Goal: Understand process/instructions: Learn how to perform a task or action

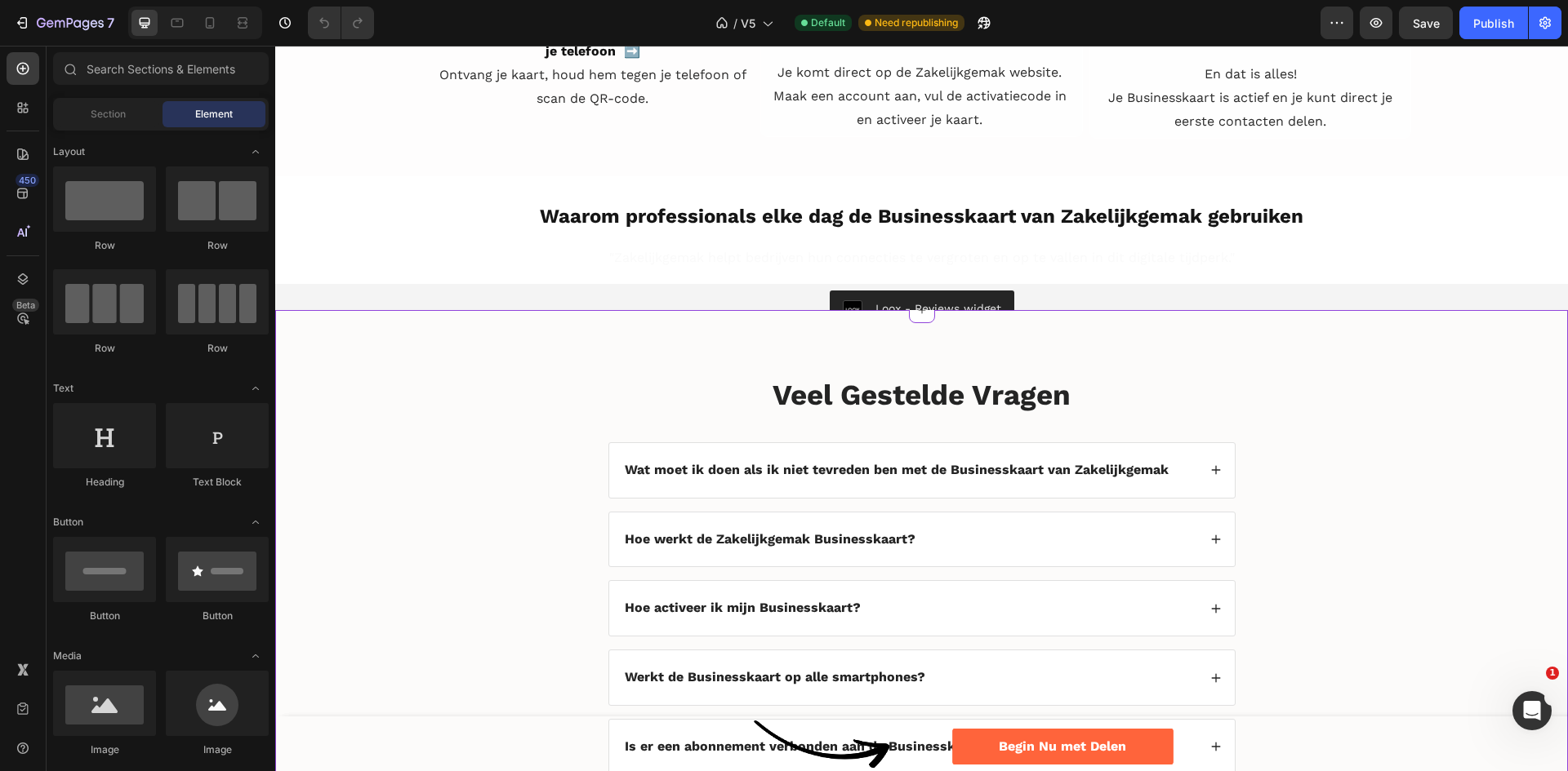
scroll to position [3673, 0]
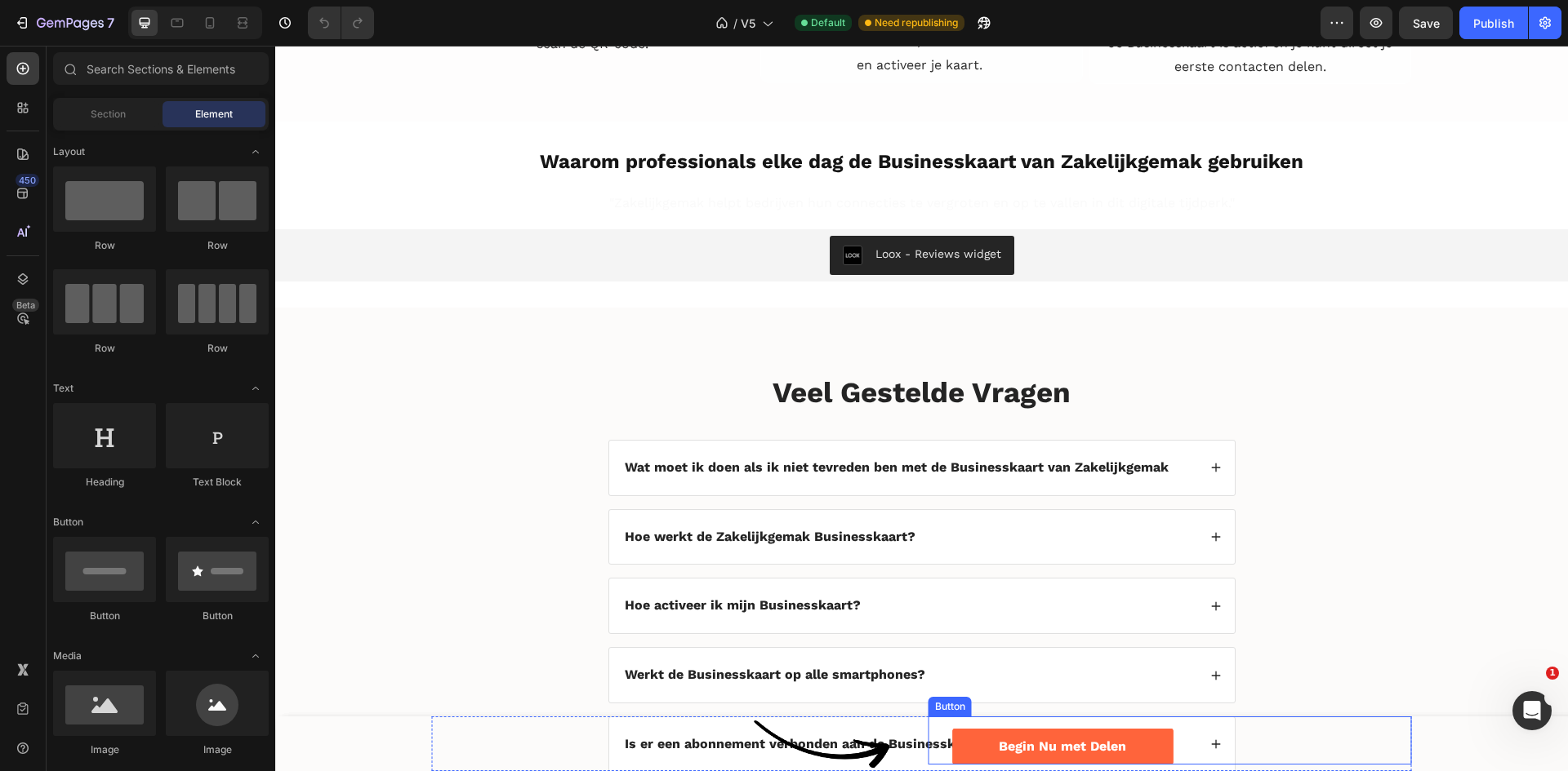
drag, startPoint x: 1212, startPoint y: 747, endPoint x: 1154, endPoint y: 702, distance: 73.4
click at [1212, 747] on div "Begin Nu met Delen Button" at bounding box center [1170, 741] width 484 height 49
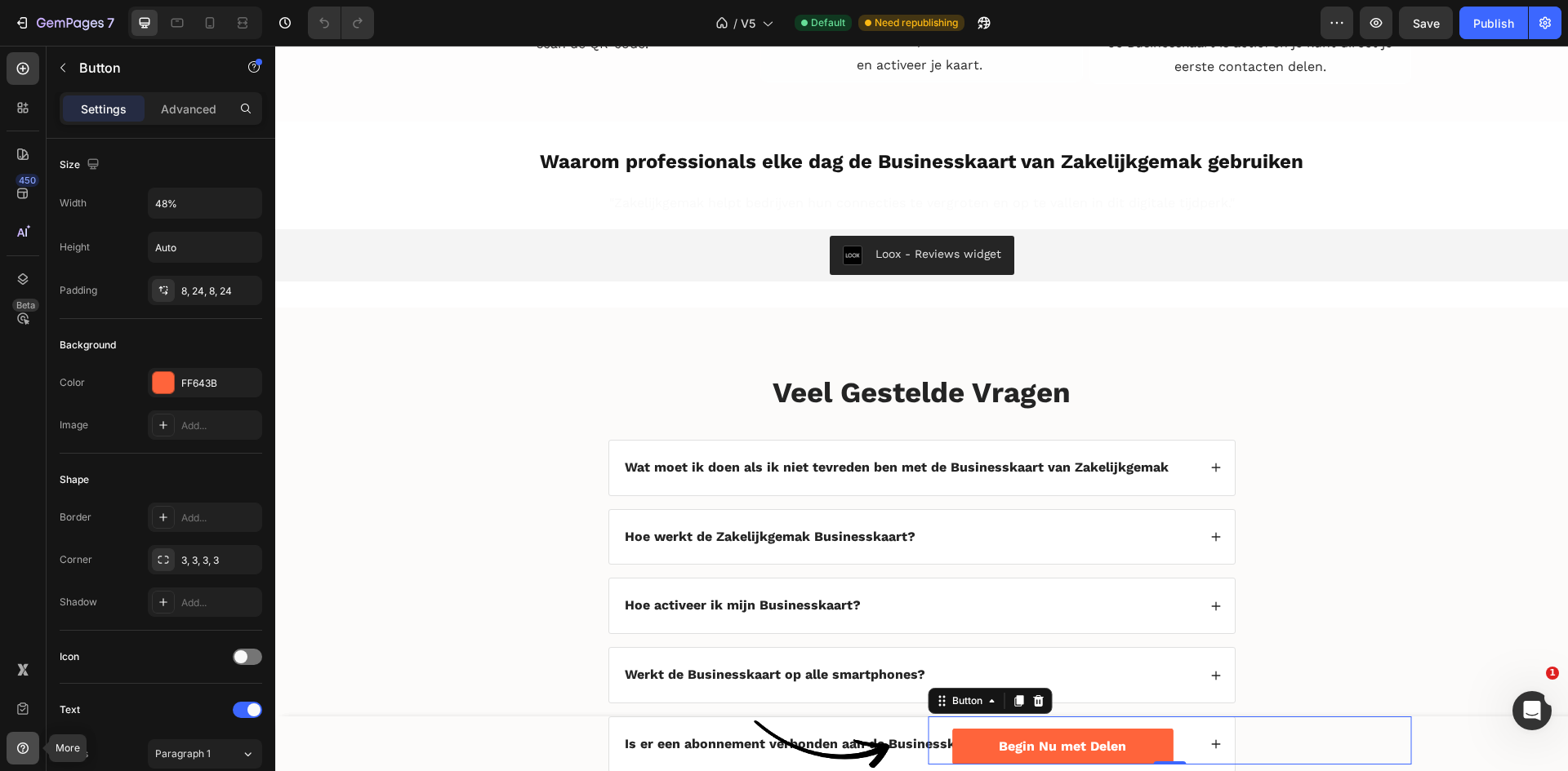
click at [24, 738] on div at bounding box center [23, 748] width 32 height 32
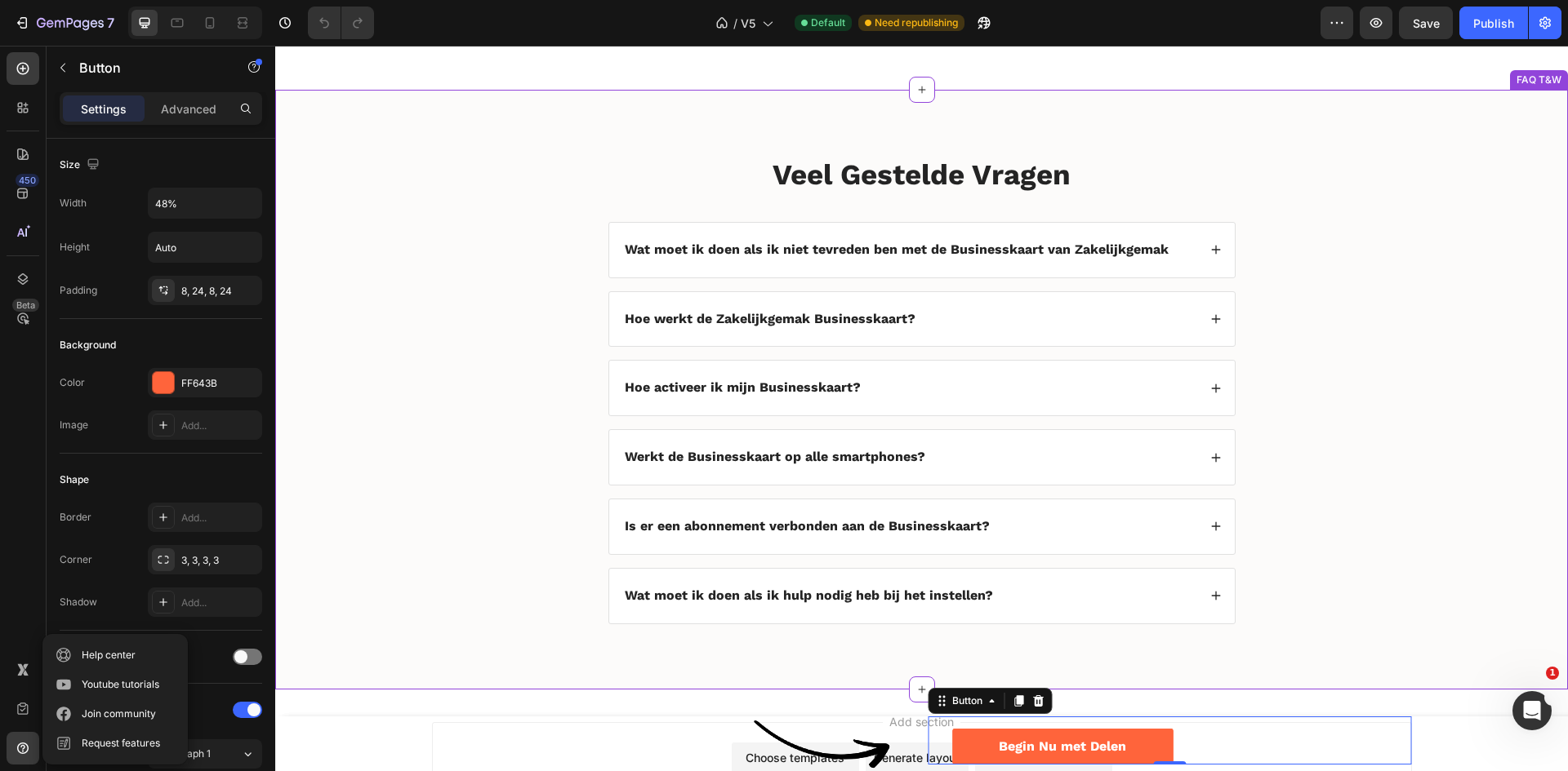
scroll to position [4043, 0]
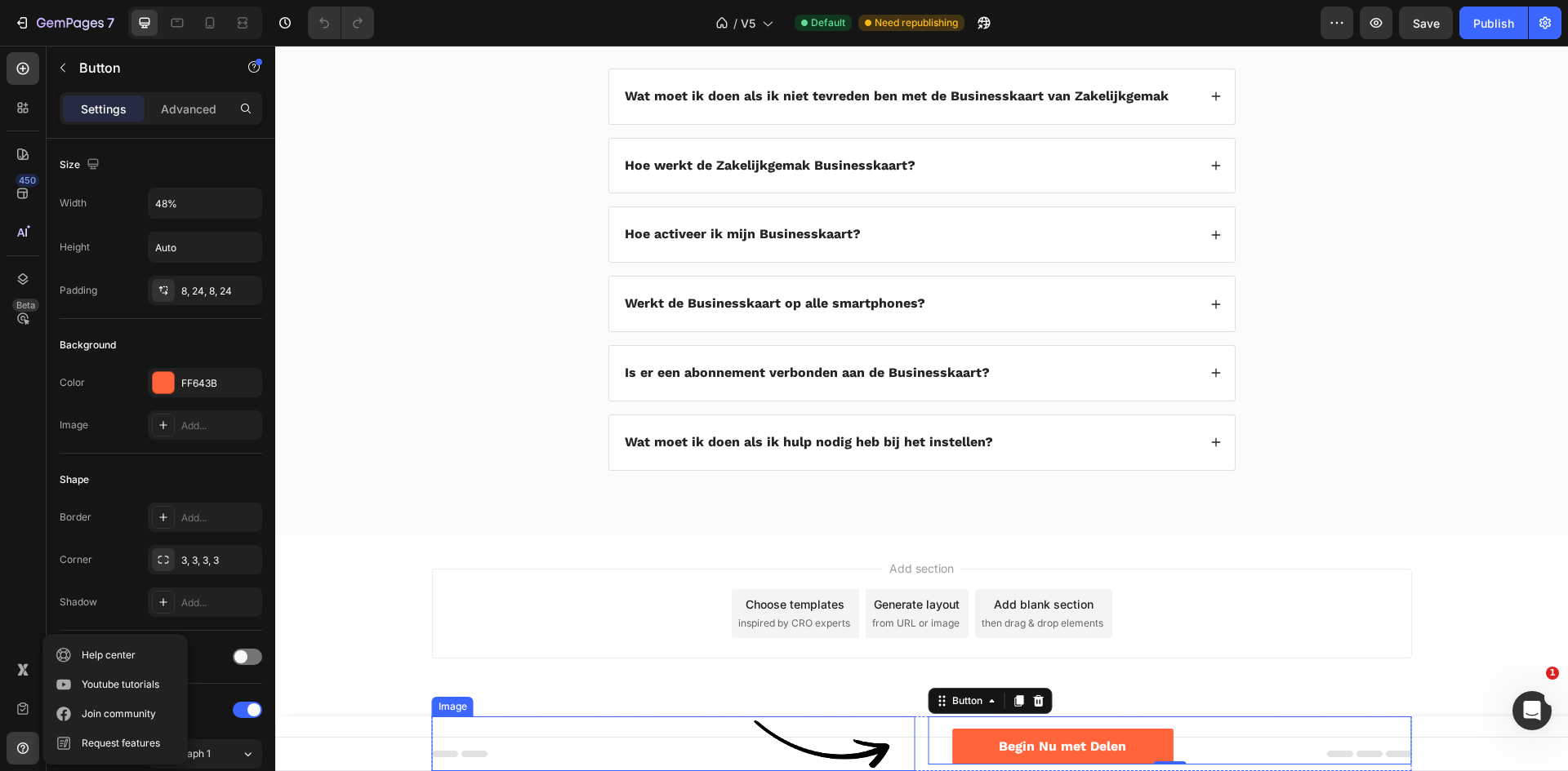
click at [699, 747] on div at bounding box center [661, 744] width 459 height 55
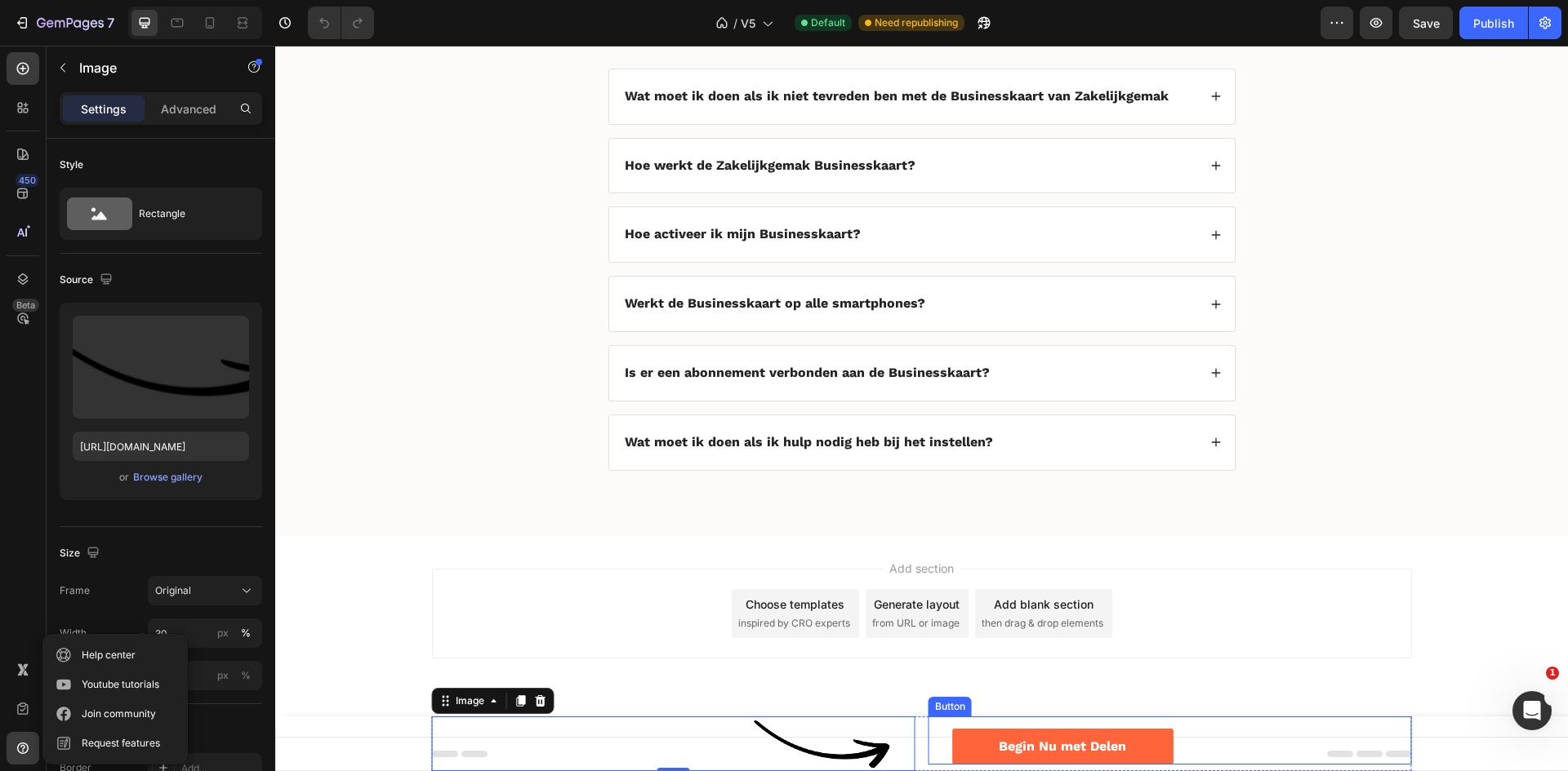
click at [1317, 759] on div "Begin Nu met Delen Button" at bounding box center [1170, 741] width 484 height 49
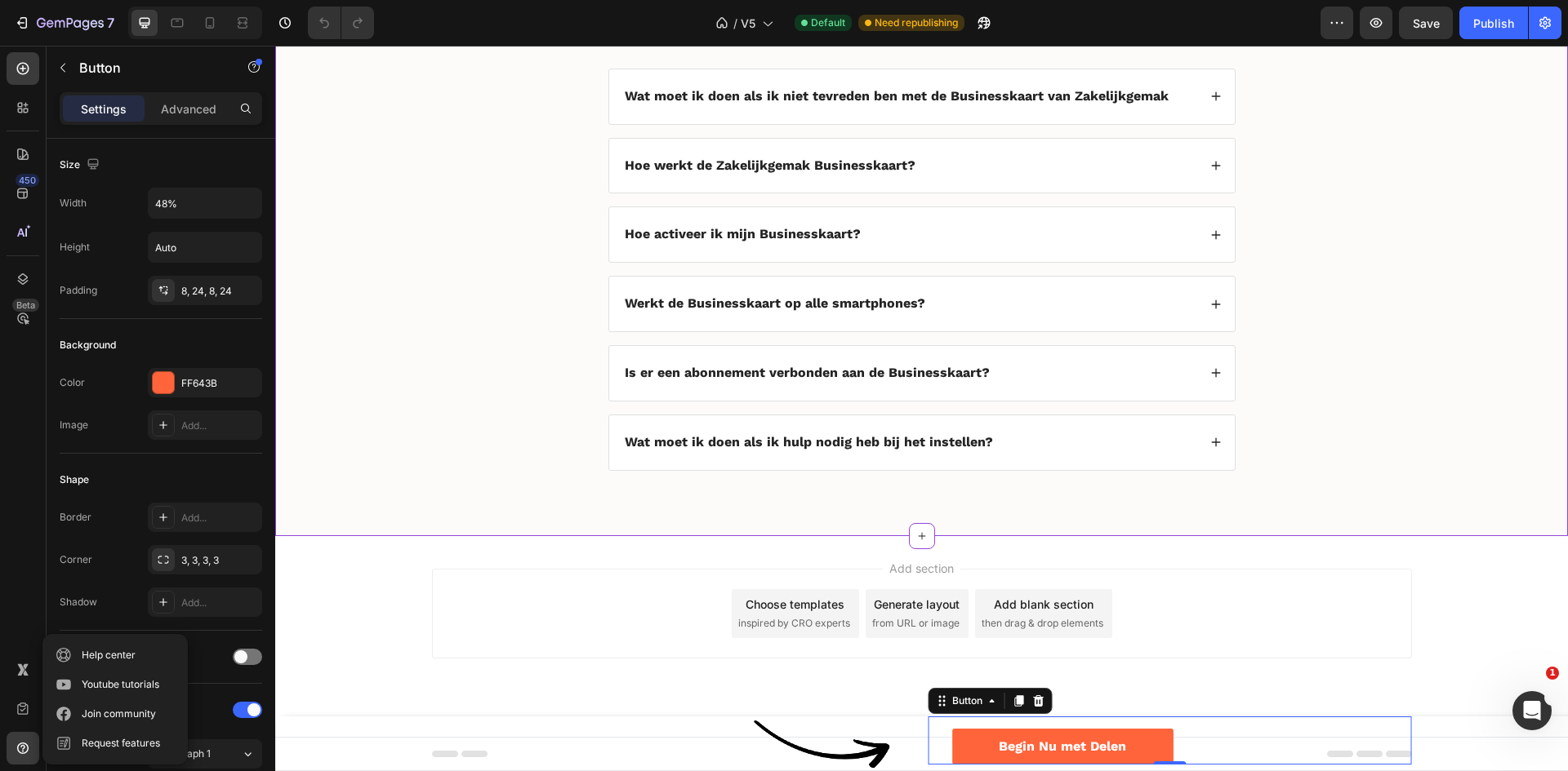
click at [1074, 487] on div "Veel Gestelde Vragen Heading Wat moet ik doen als ik niet tevreden ben met de B…" at bounding box center [921, 249] width 1259 height 494
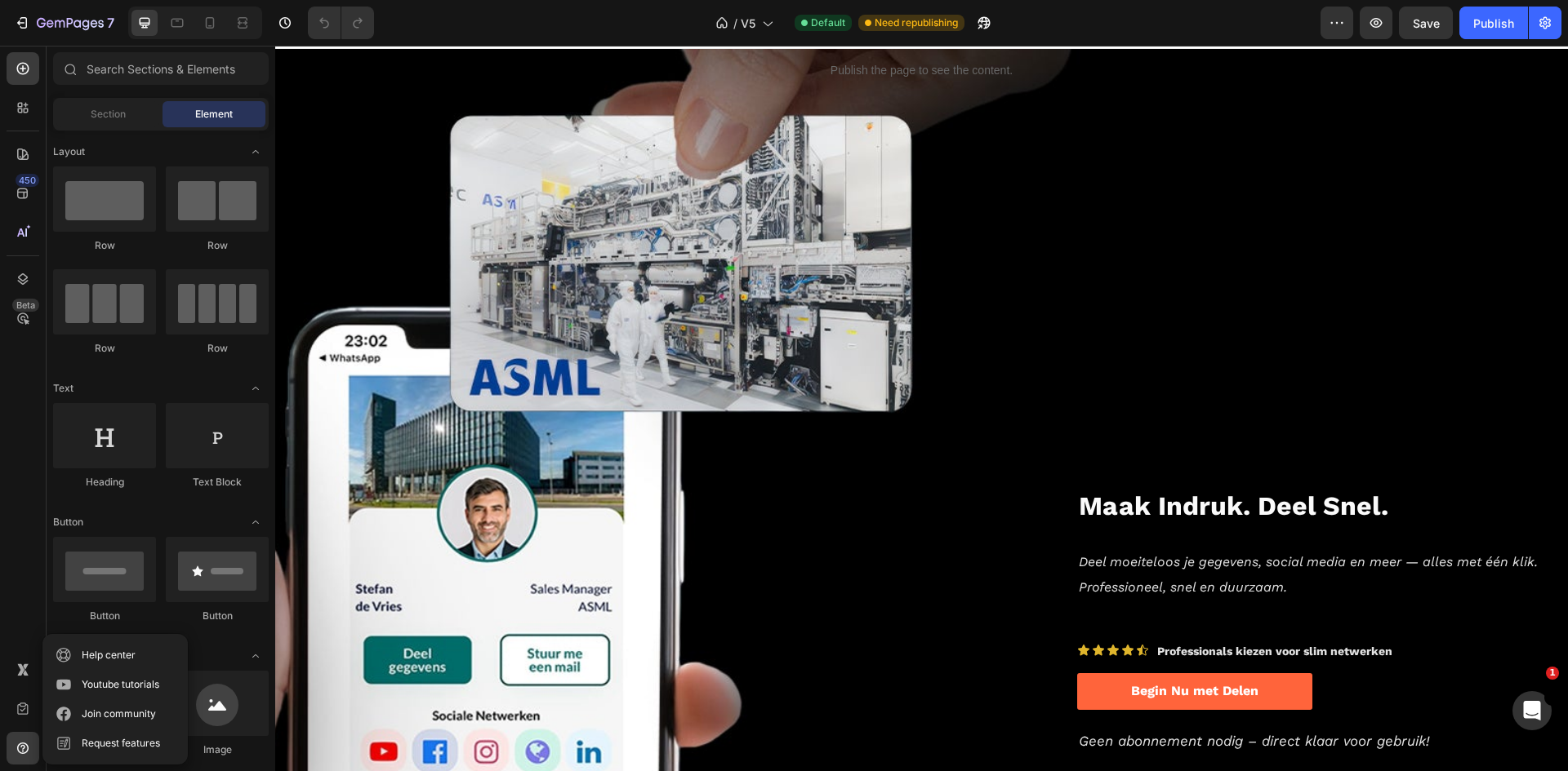
scroll to position [0, 0]
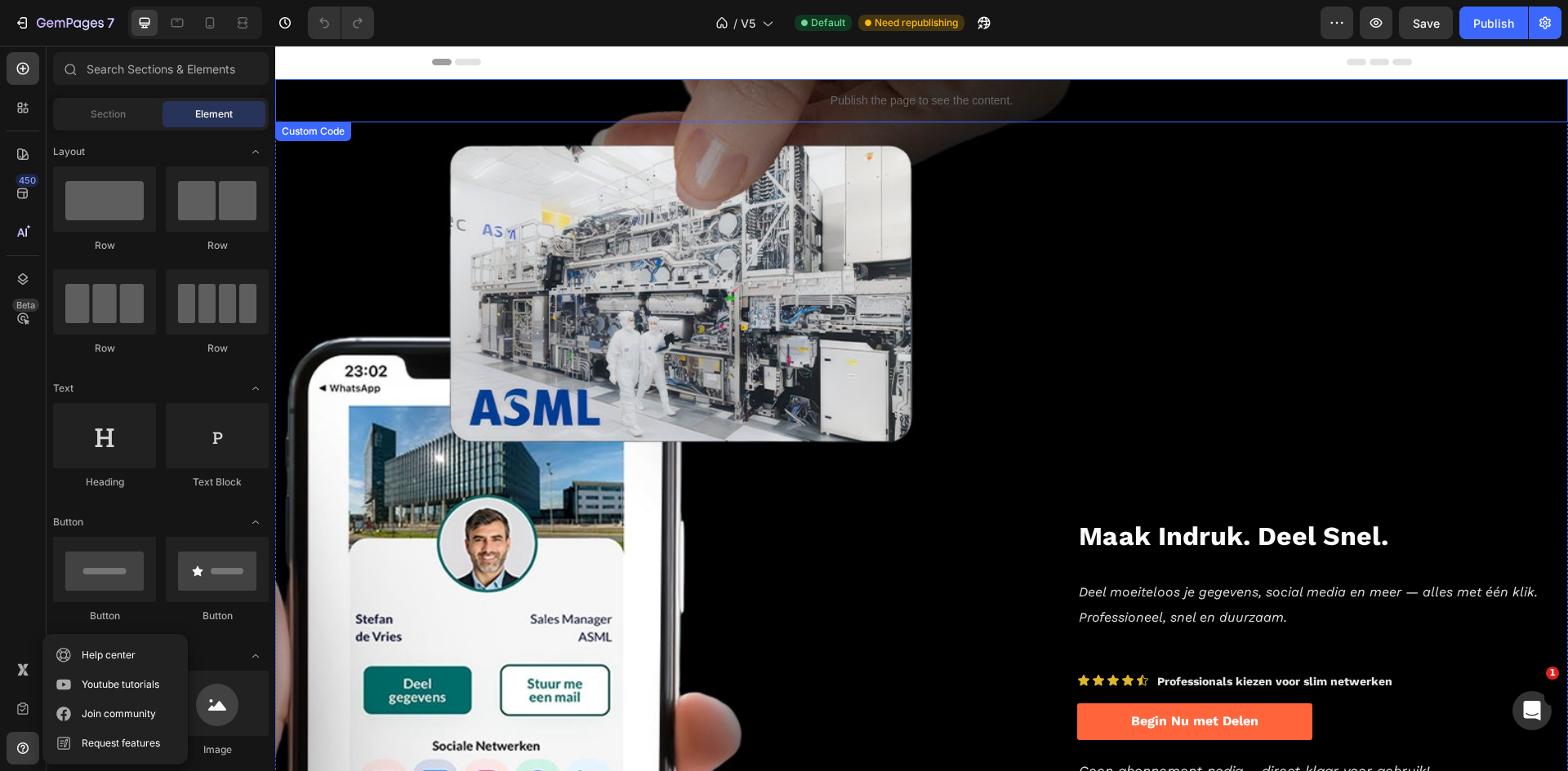
click at [1483, 114] on div "Publish the page to see the content." at bounding box center [921, 101] width 1293 height 43
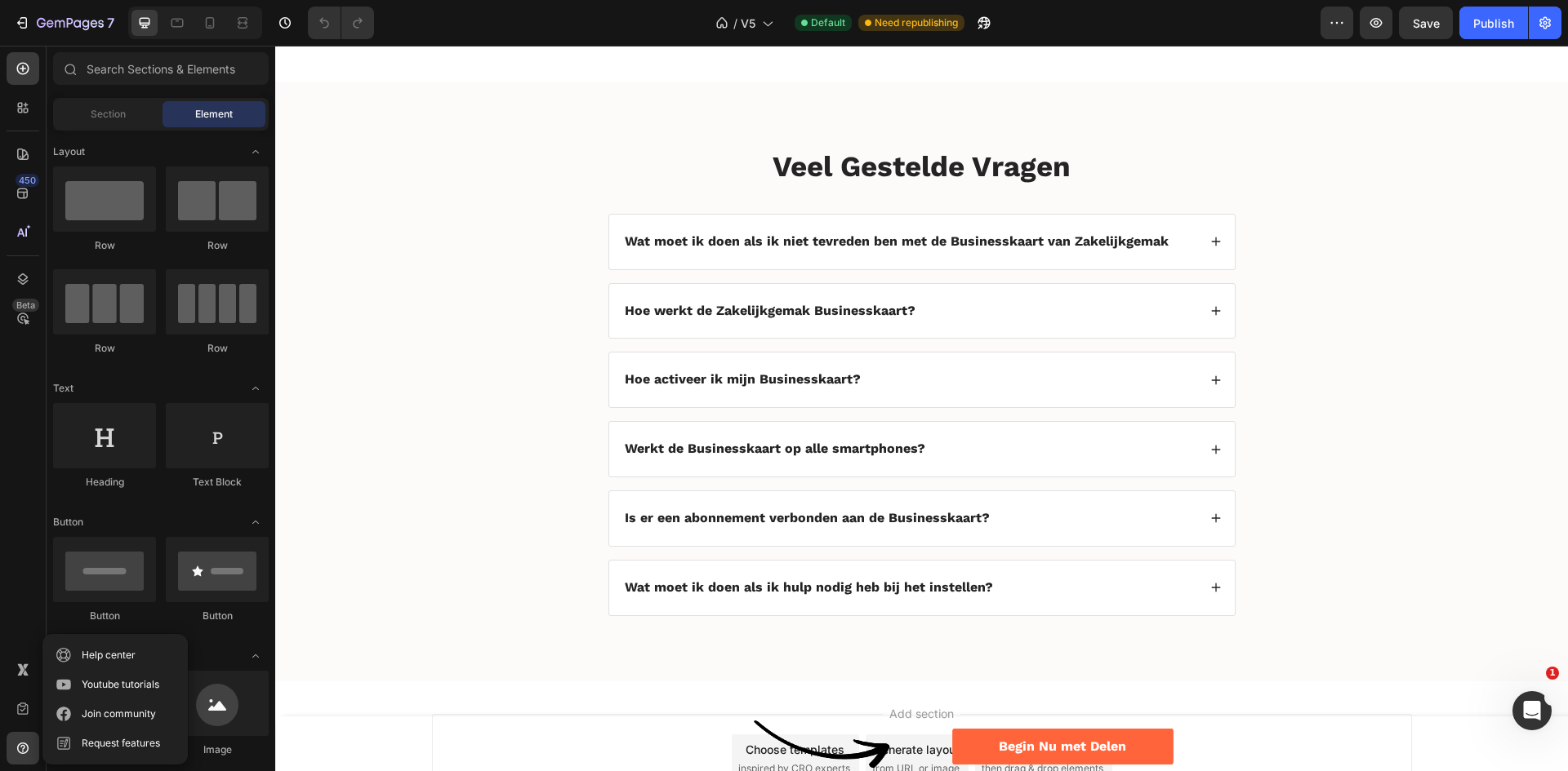
scroll to position [4043, 0]
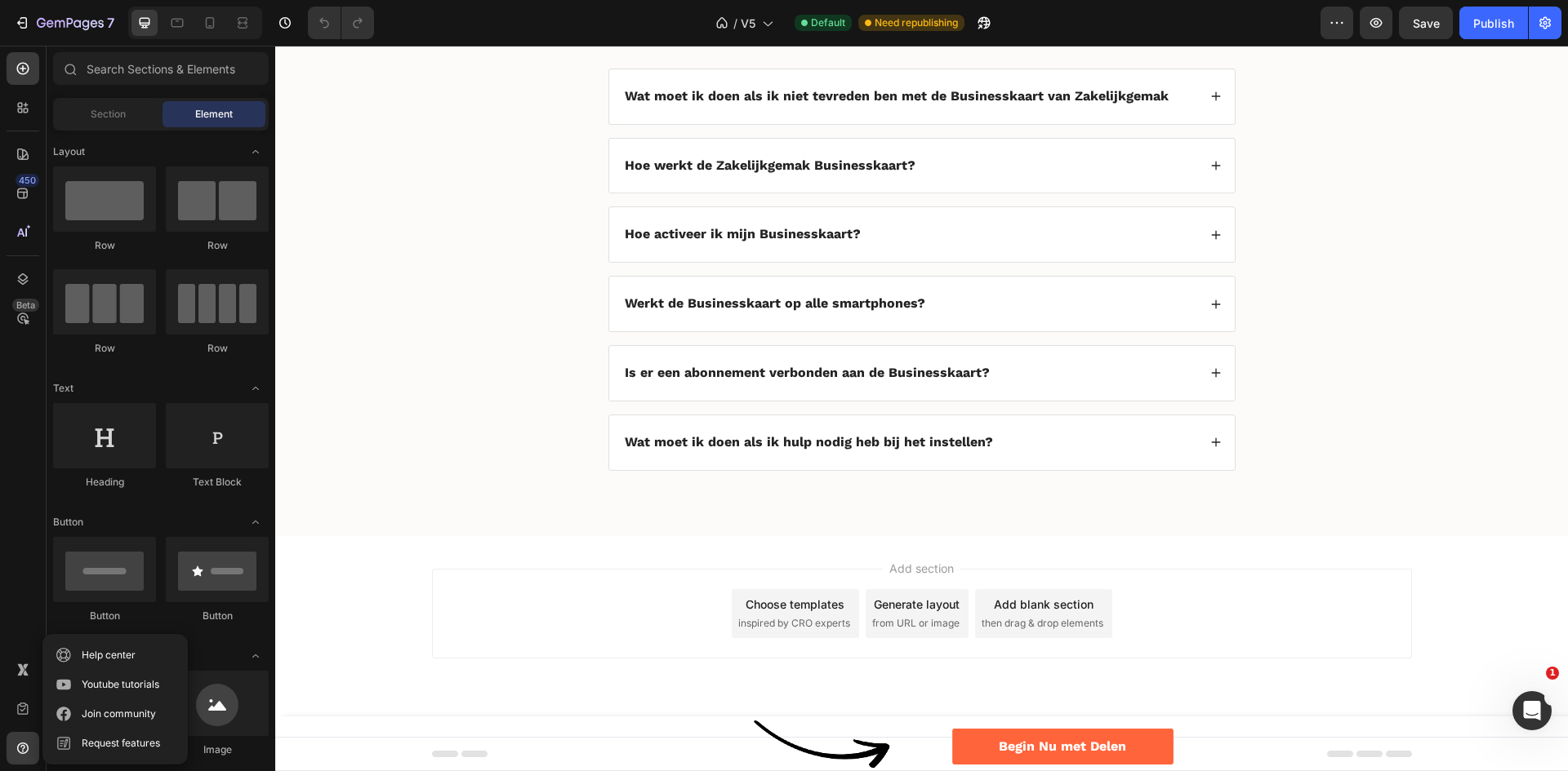
click at [1214, 615] on div "Add section Choose templates inspired by CRO experts Generate layout from URL o…" at bounding box center [922, 614] width 980 height 90
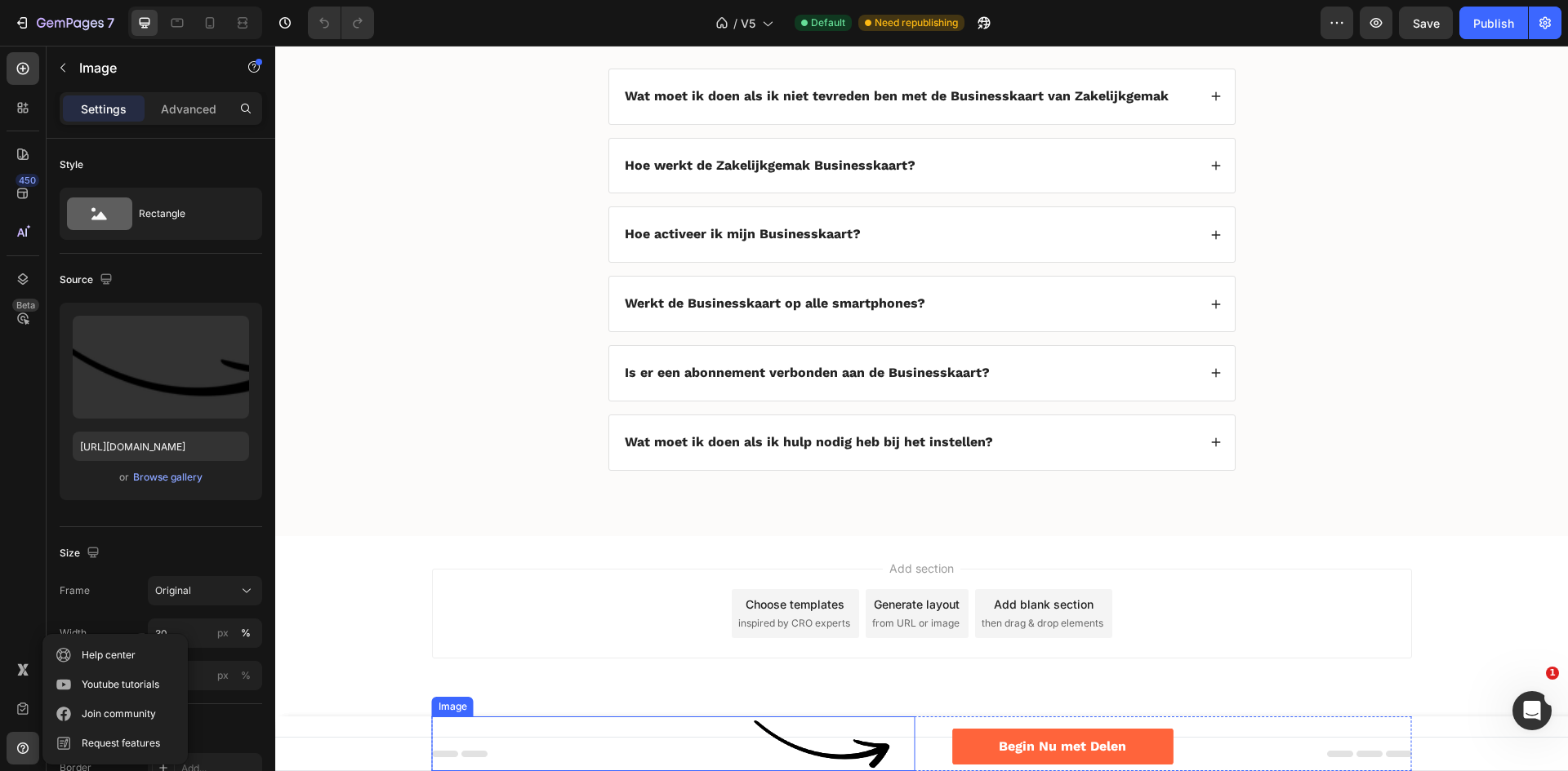
click at [815, 752] on img at bounding box center [821, 744] width 138 height 55
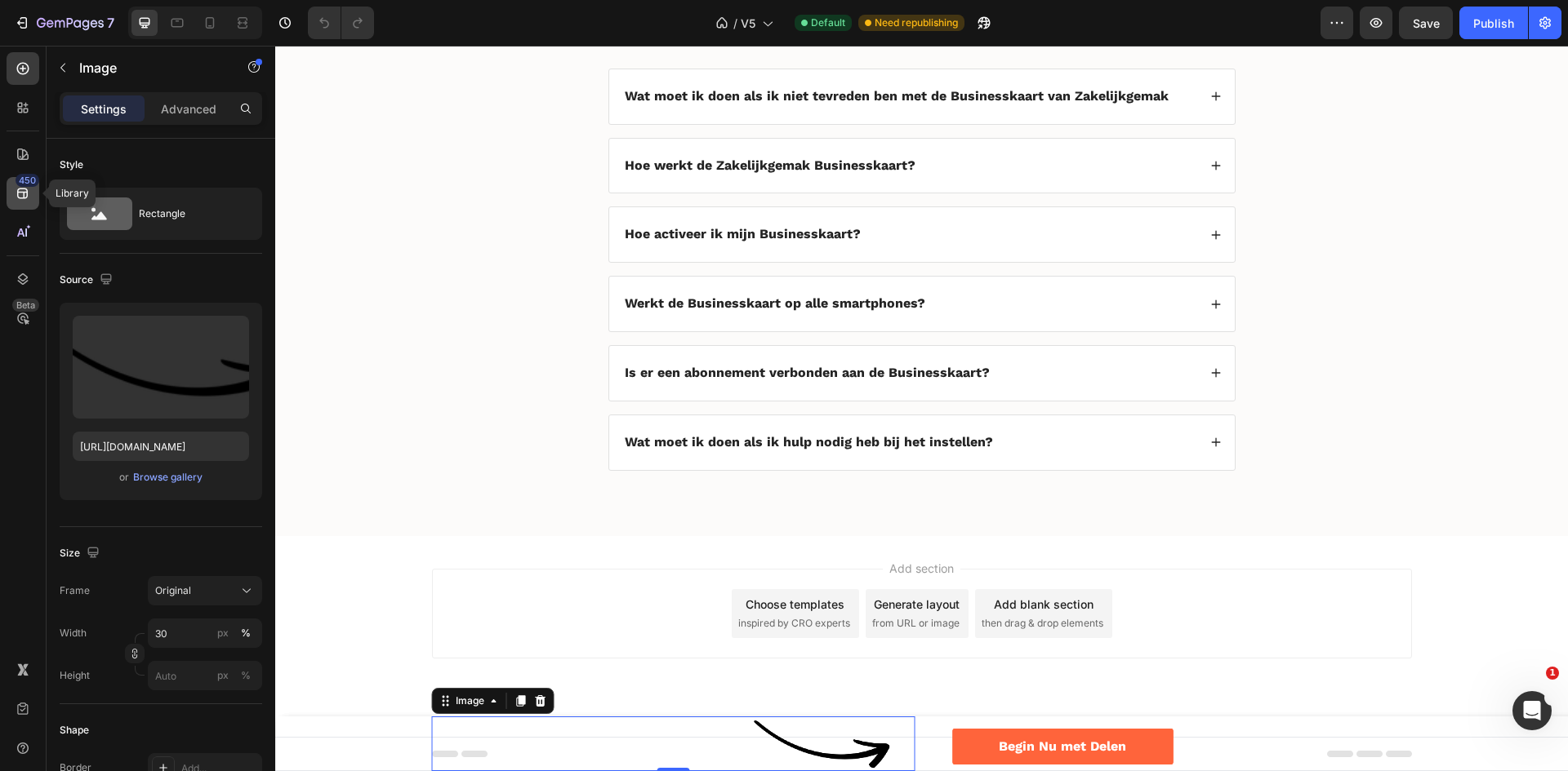
click at [22, 188] on icon at bounding box center [23, 194] width 11 height 11
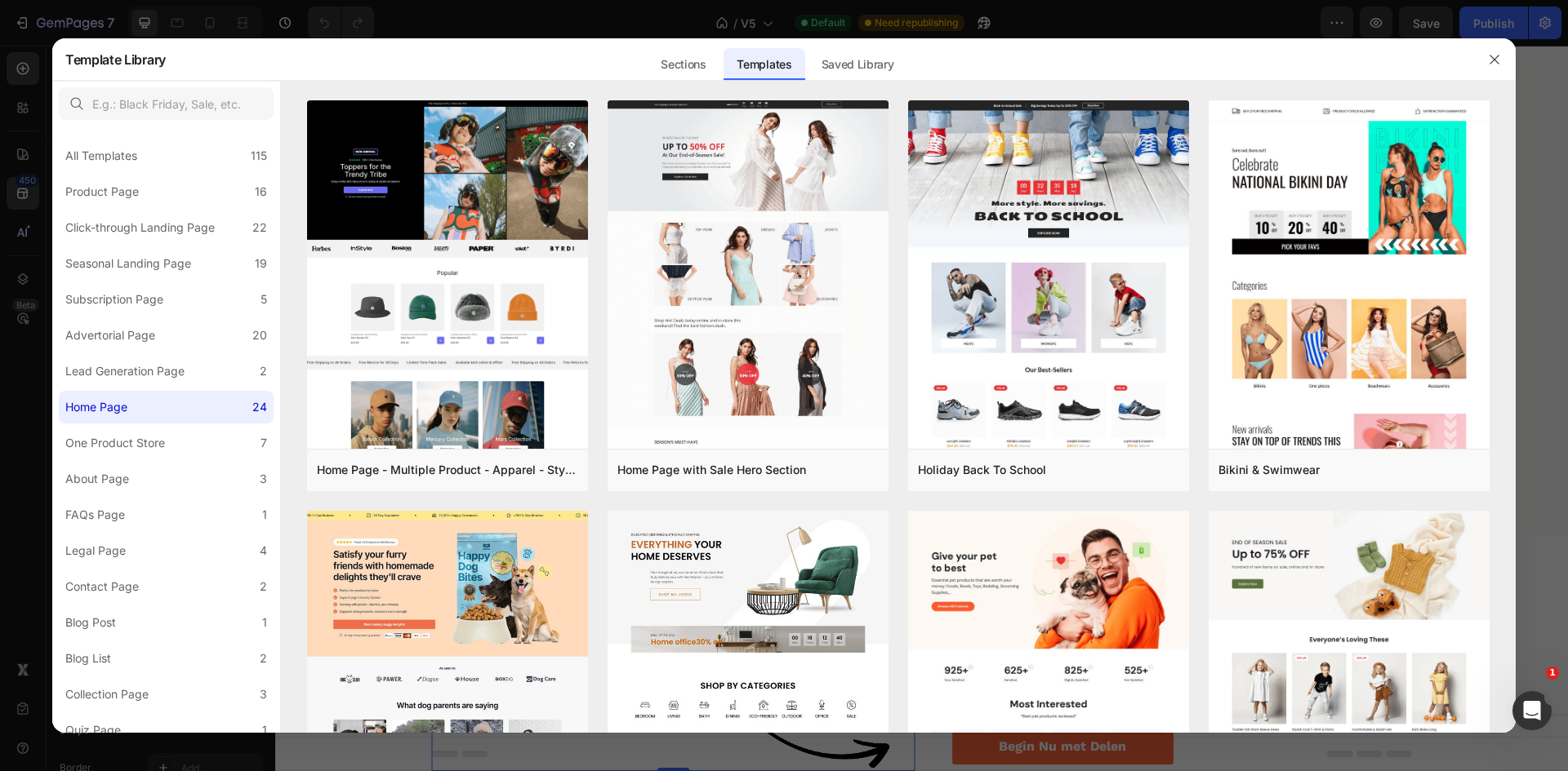
click at [19, 155] on div at bounding box center [784, 385] width 1568 height 771
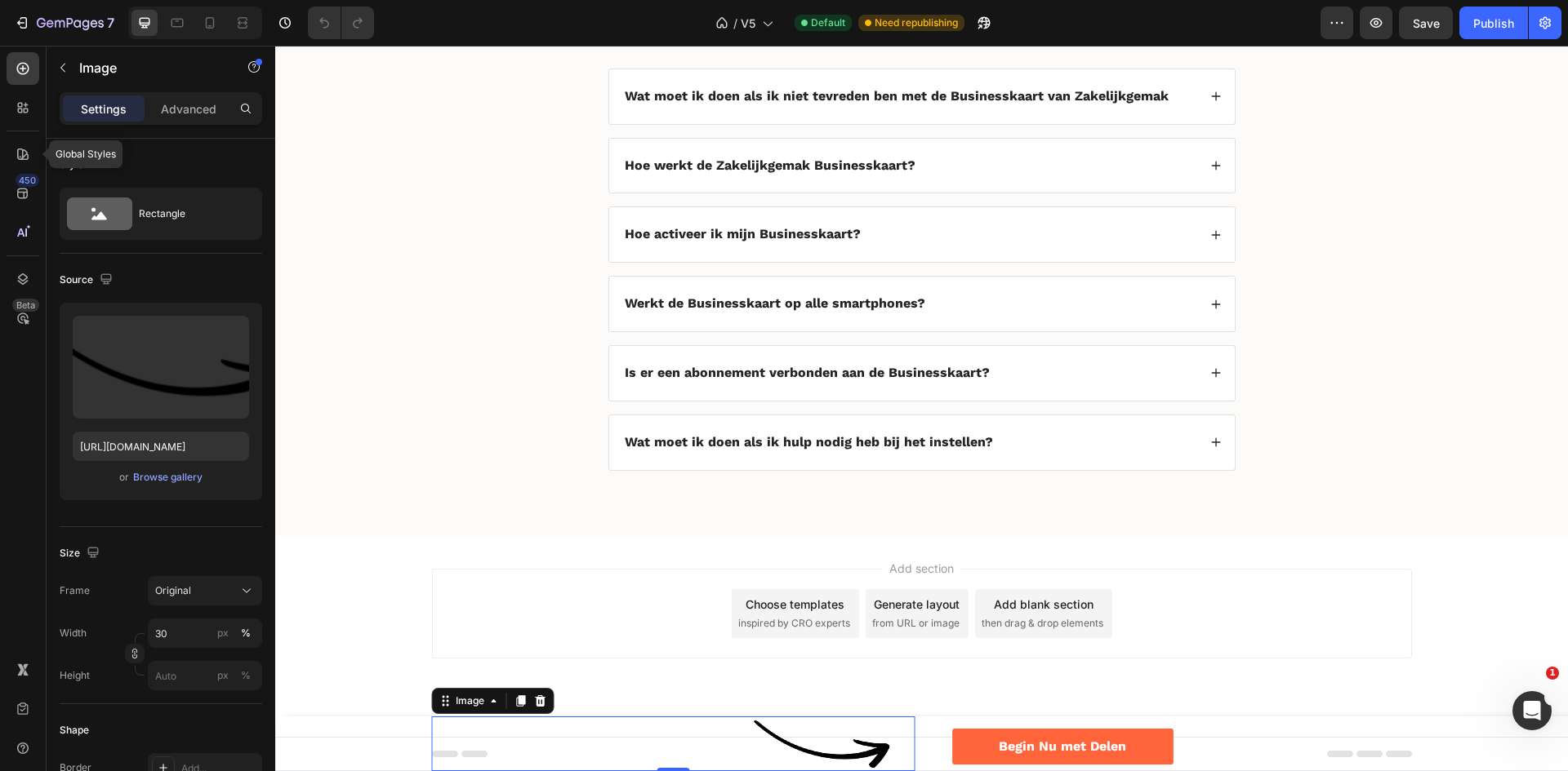
click at [19, 155] on icon at bounding box center [23, 154] width 16 height 16
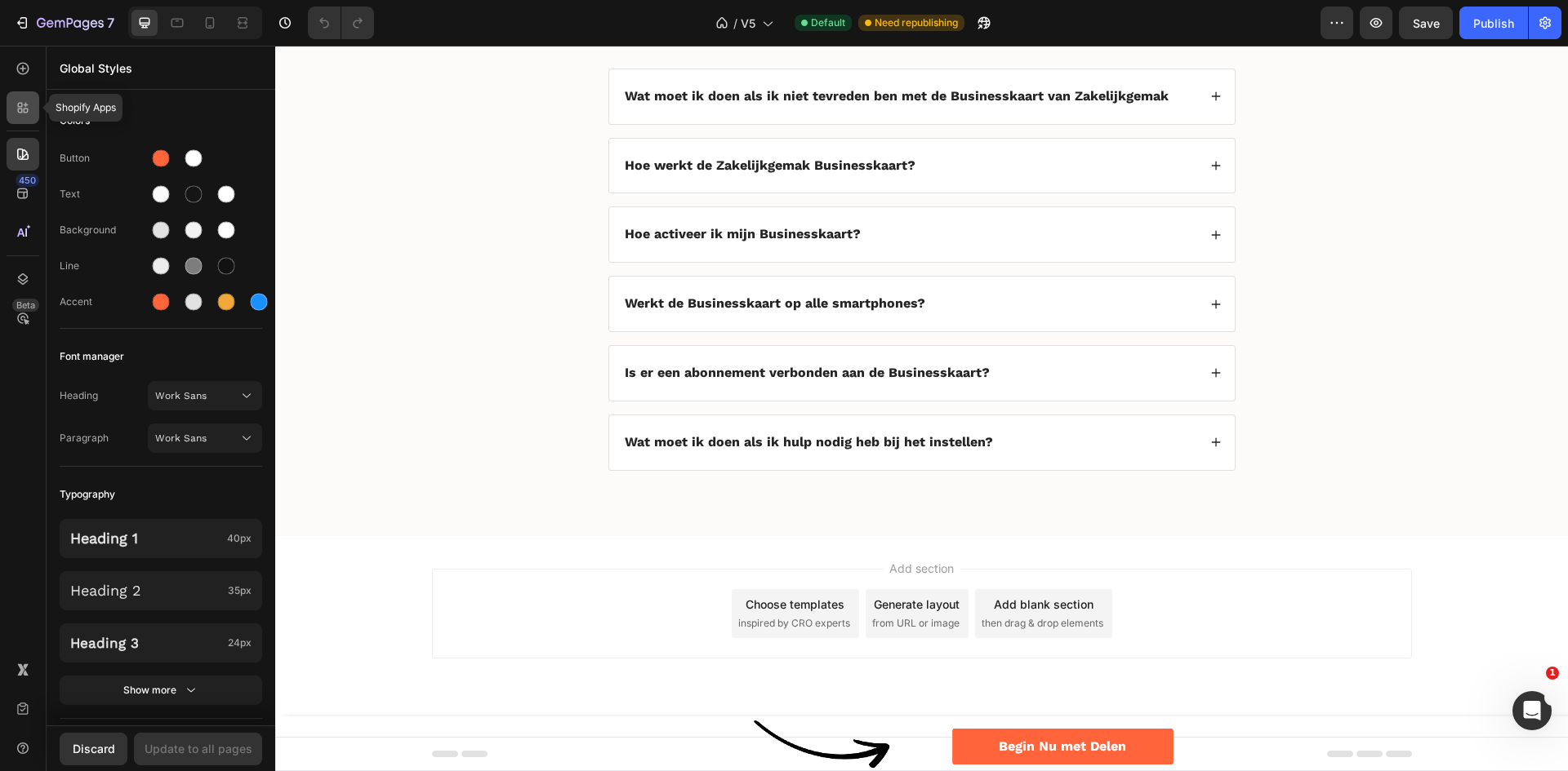
click at [22, 110] on icon at bounding box center [20, 110] width 5 height 5
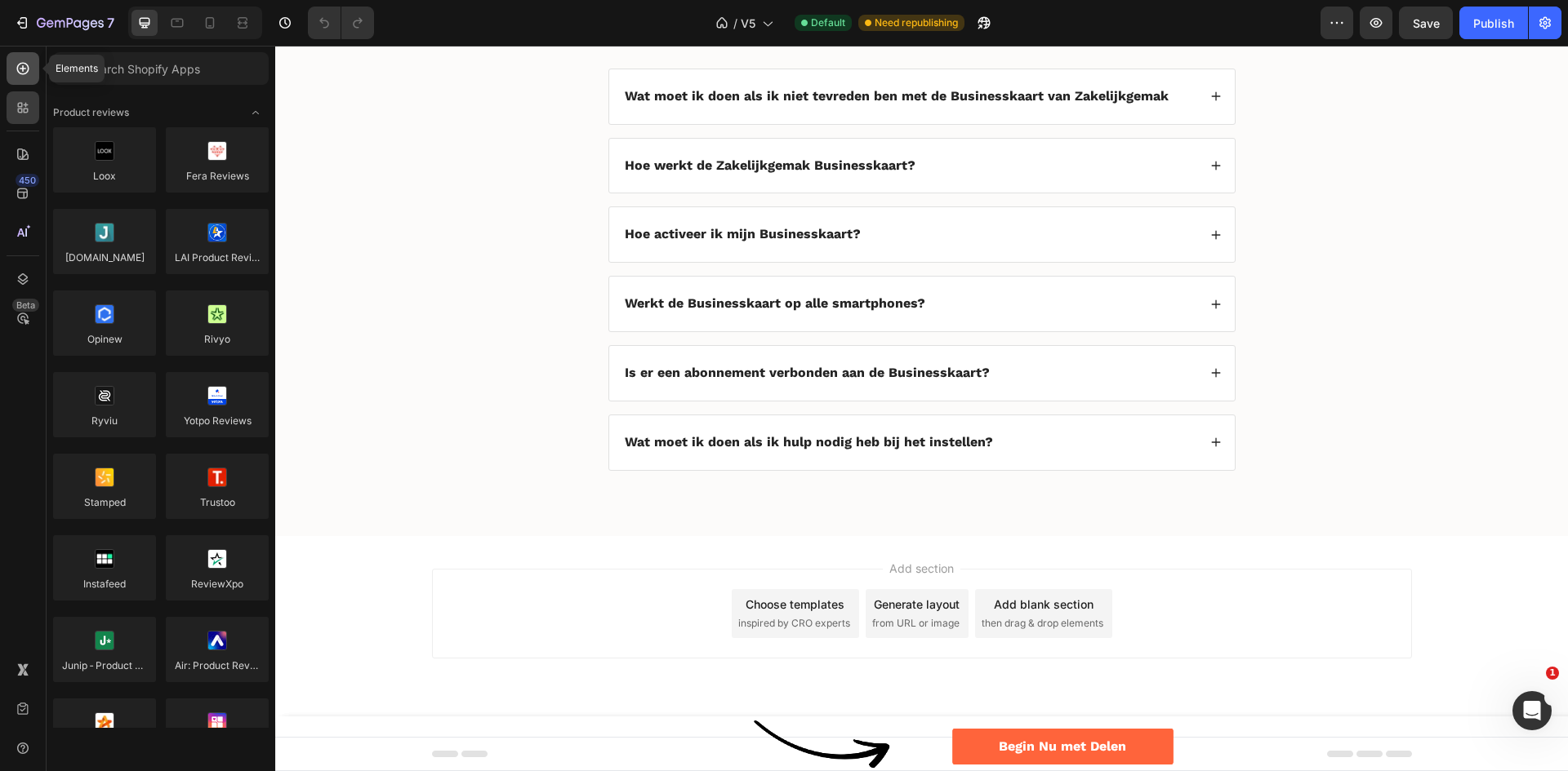
click at [25, 69] on icon at bounding box center [23, 69] width 16 height 16
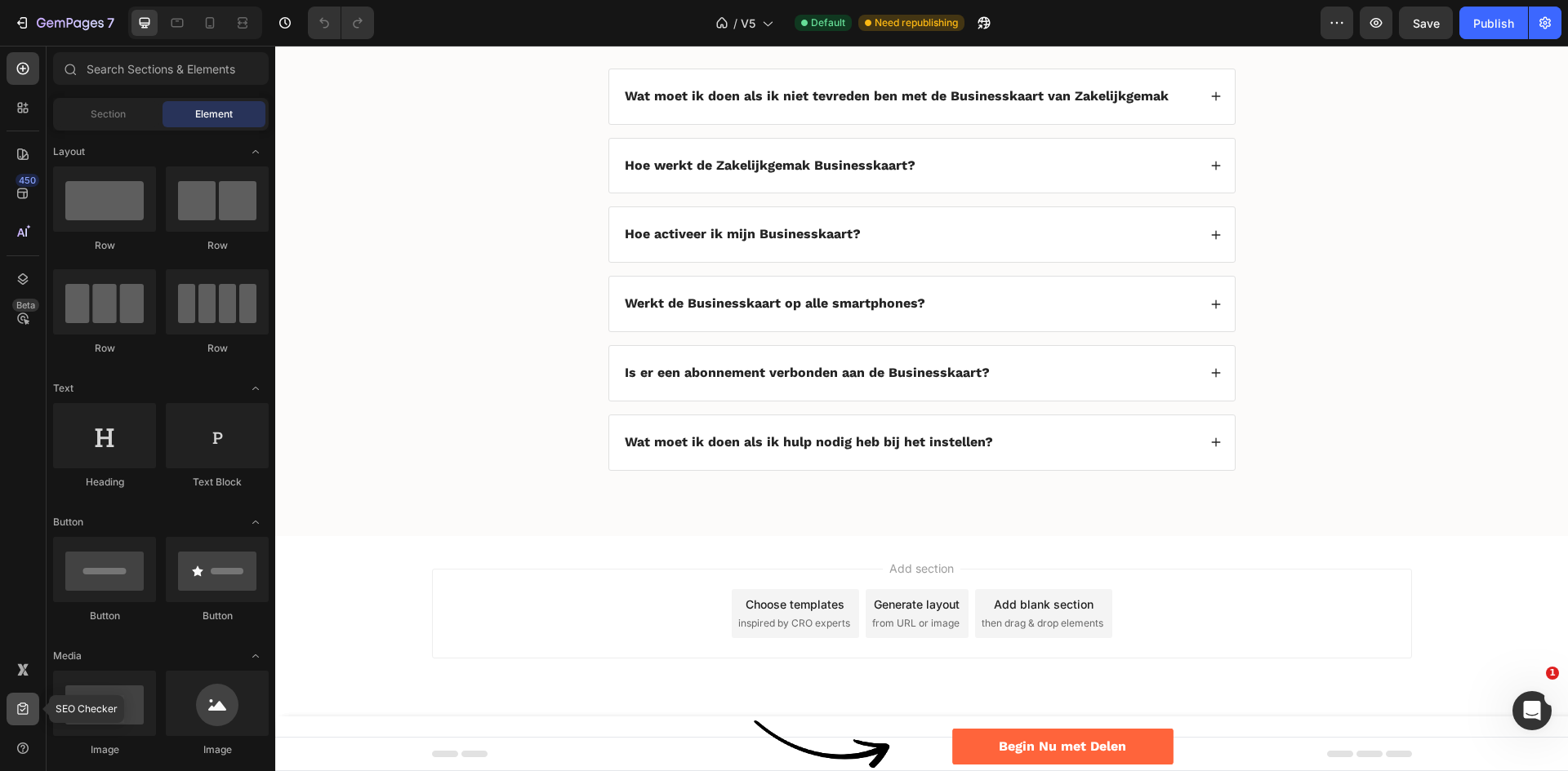
click at [22, 711] on icon at bounding box center [23, 709] width 11 height 13
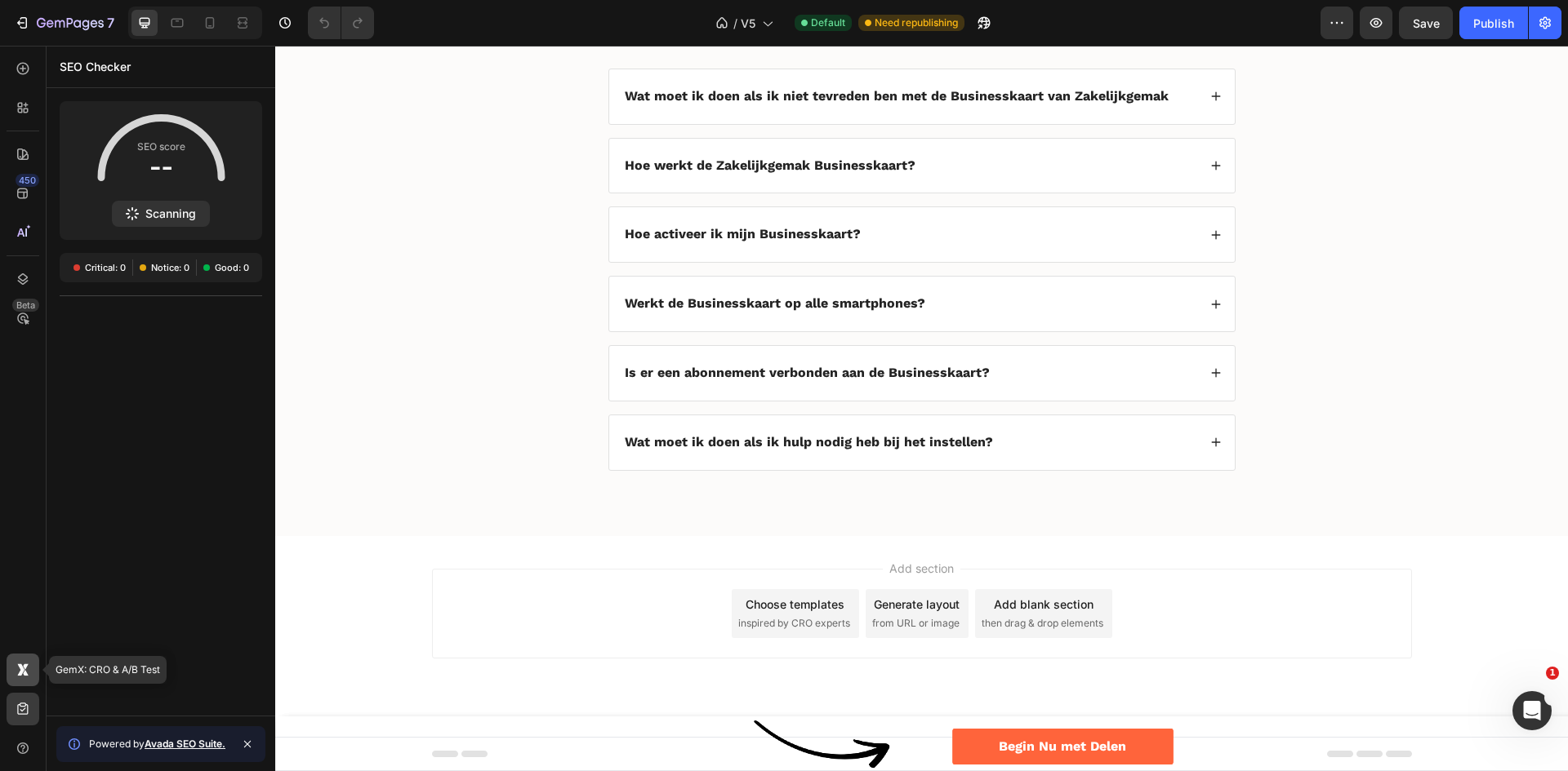
click at [26, 670] on icon at bounding box center [23, 670] width 16 height 16
